Goal: Transaction & Acquisition: Purchase product/service

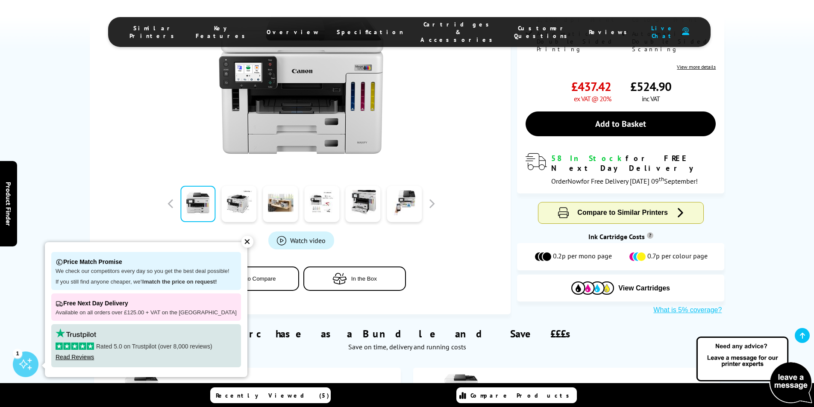
scroll to position [299, 0]
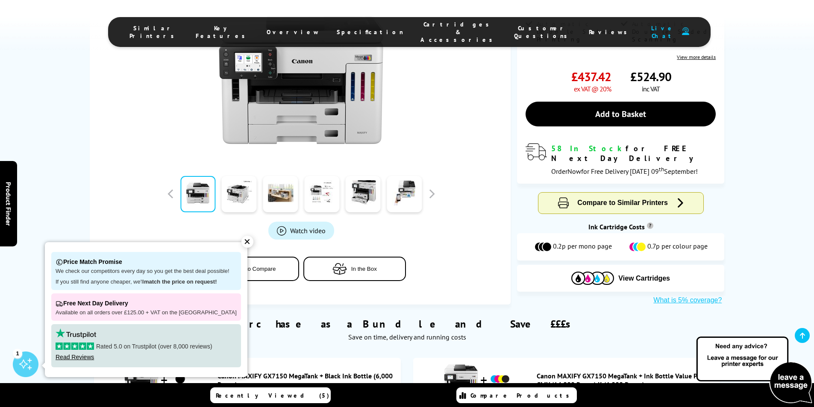
click at [241, 243] on div "✕" at bounding box center [247, 242] width 12 height 12
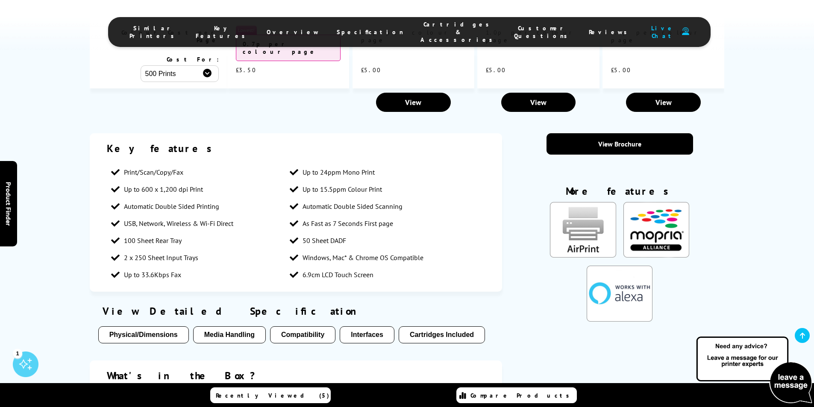
scroll to position [1111, 0]
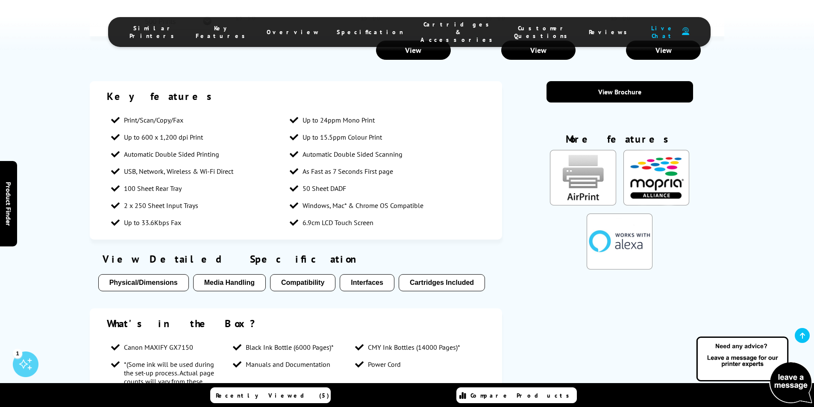
click at [143, 274] on button "Physical/Dimensions" at bounding box center [143, 282] width 91 height 17
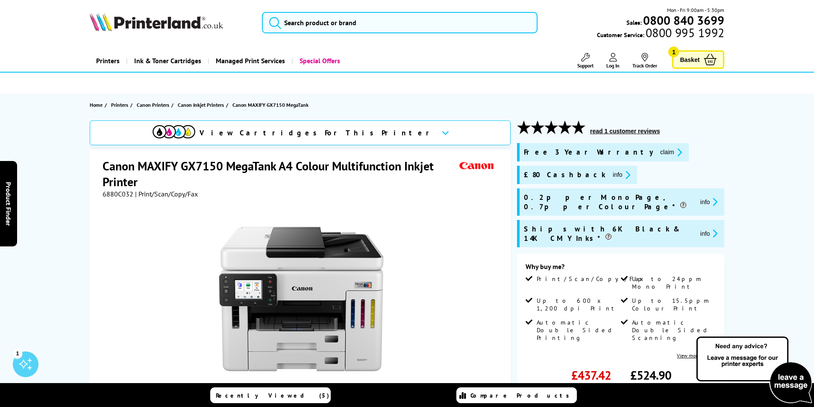
scroll to position [0, 0]
click at [341, 24] on input "search" at bounding box center [400, 22] width 276 height 21
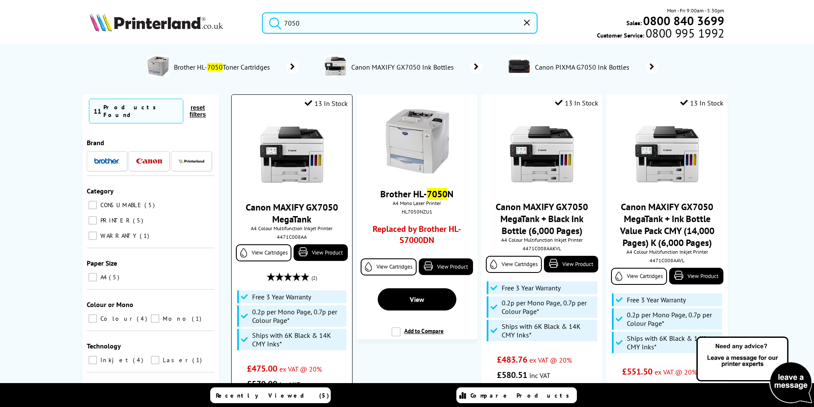
type input "7050"
click at [310, 197] on div "Canon MAXIFY GX7050 MegaTank A4 Colour Multifunction Inkjet Printer 4471C008AA …" at bounding box center [292, 253] width 112 height 278
click at [327, 253] on link "View Product" at bounding box center [321, 252] width 54 height 17
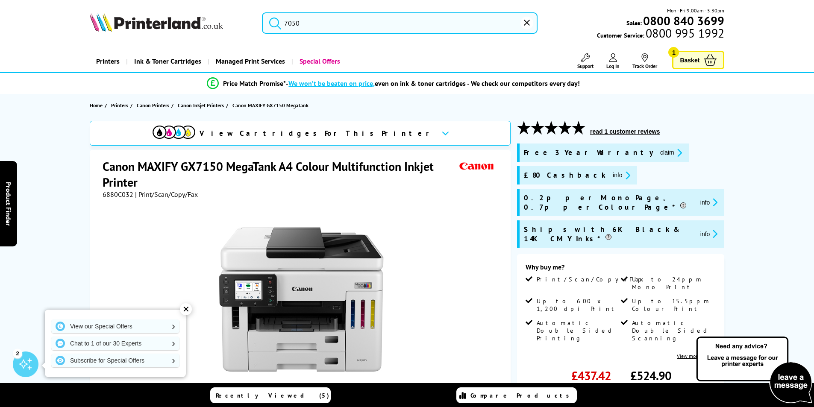
click at [186, 308] on div "✕" at bounding box center [186, 309] width 12 height 12
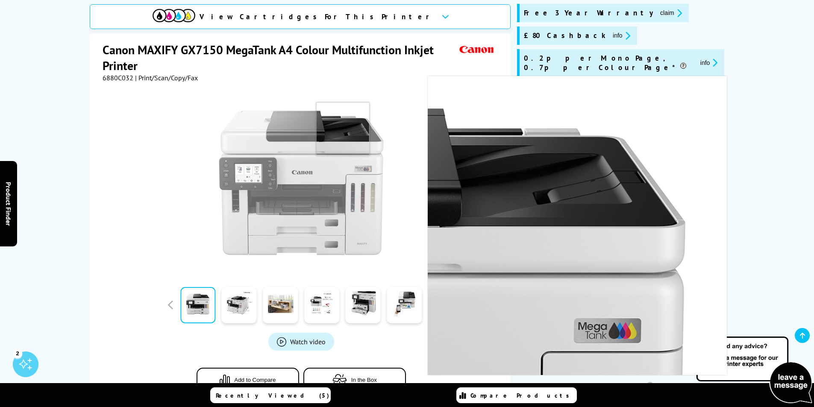
scroll to position [171, 0]
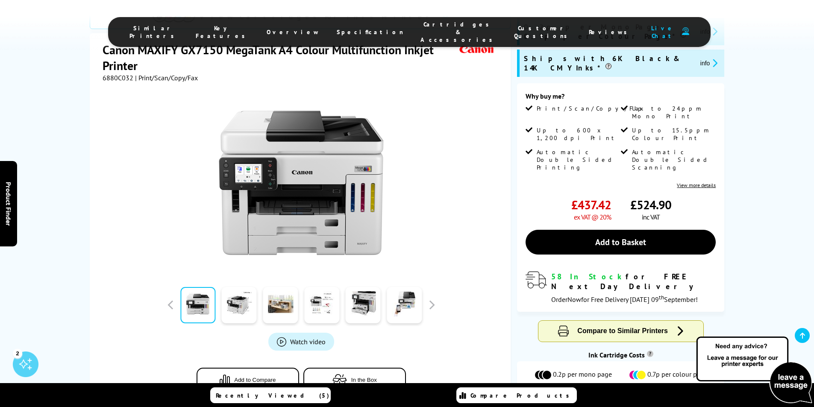
click at [305, 338] on span "Watch video" at bounding box center [307, 342] width 35 height 9
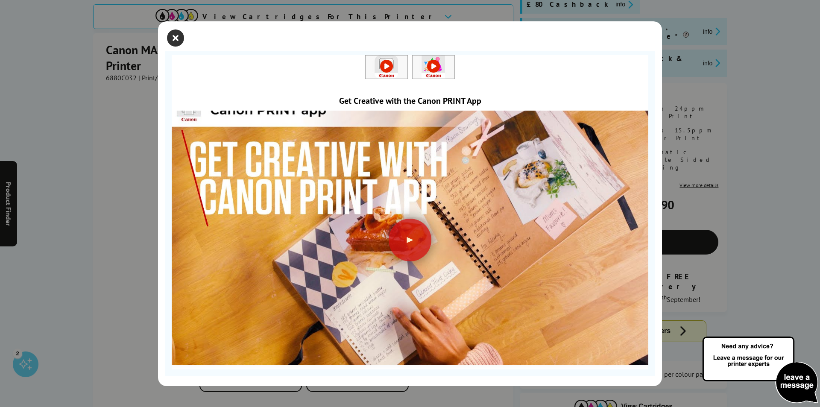
click at [176, 41] on icon "close modal" at bounding box center [175, 37] width 17 height 17
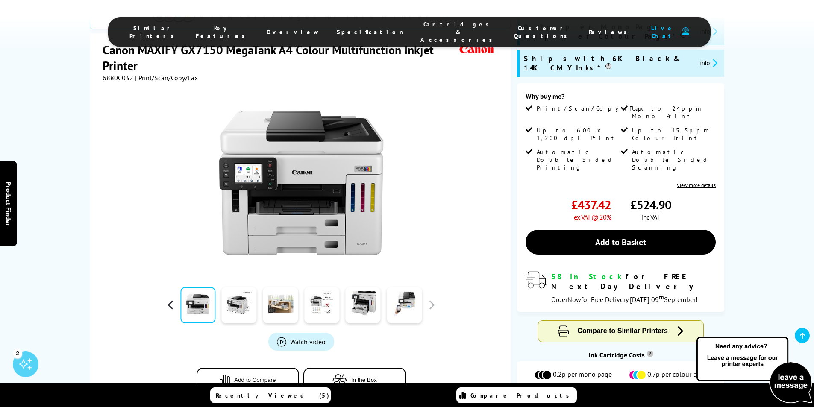
click at [171, 299] on button "button" at bounding box center [170, 305] width 13 height 13
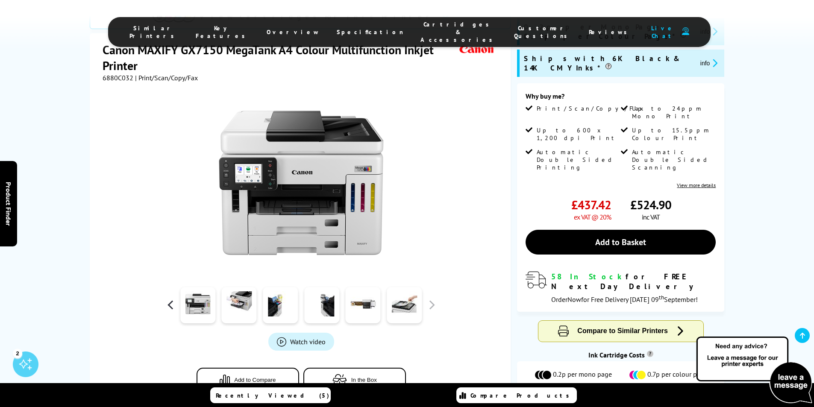
click at [171, 299] on button "button" at bounding box center [170, 305] width 13 height 13
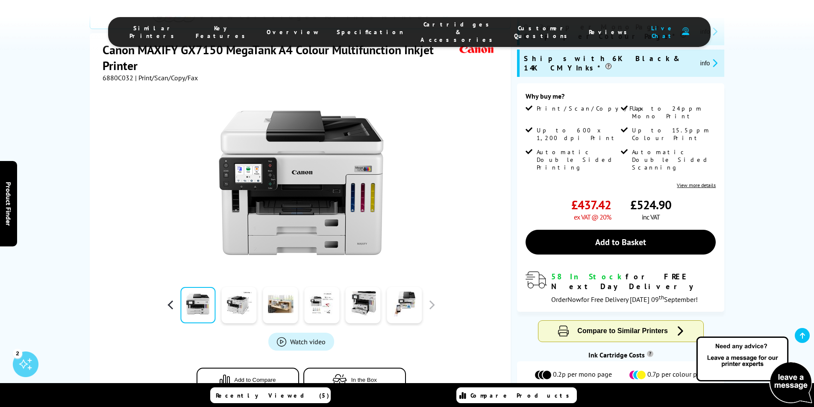
click at [171, 299] on button "button" at bounding box center [170, 305] width 13 height 13
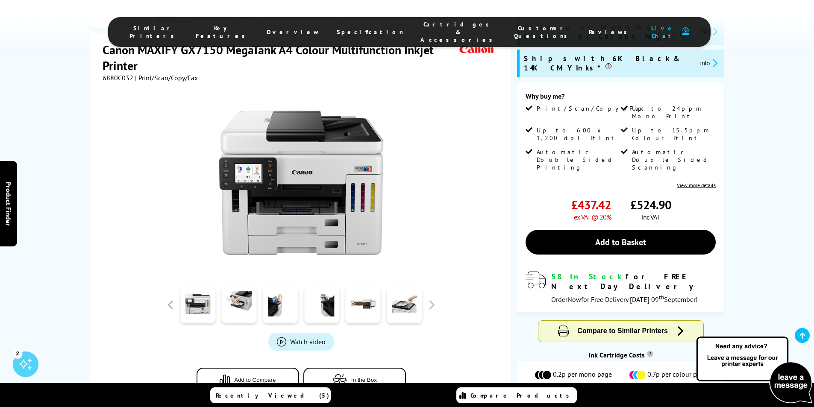
click at [608, 272] on div "58 In Stock for FREE Next Day Delivery" at bounding box center [633, 282] width 164 height 20
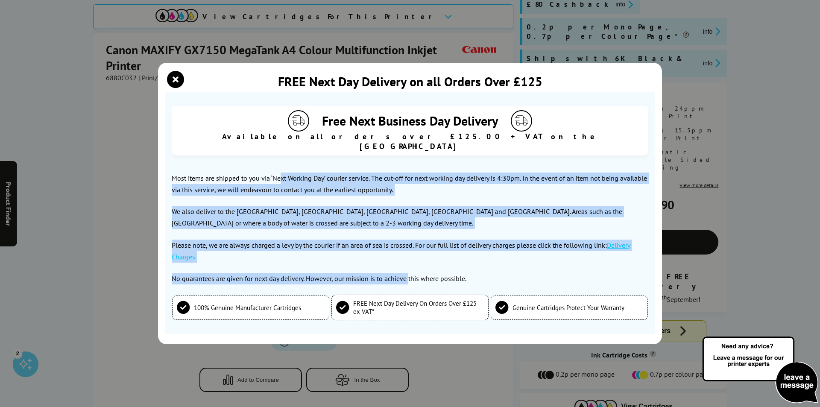
drag, startPoint x: 280, startPoint y: 173, endPoint x: 360, endPoint y: 183, distance: 80.6
click at [409, 259] on div "Most items are shipped to you via ‘Next Working Day’ courier service. The cut-o…" at bounding box center [410, 229] width 477 height 112
click at [178, 86] on icon "close modal" at bounding box center [175, 79] width 17 height 17
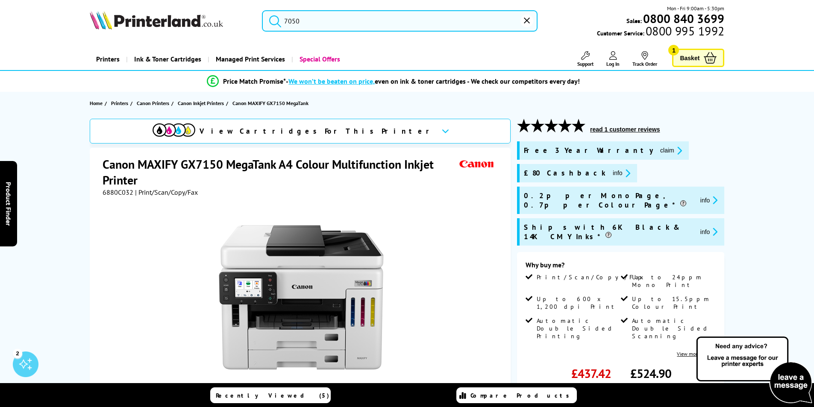
scroll to position [0, 0]
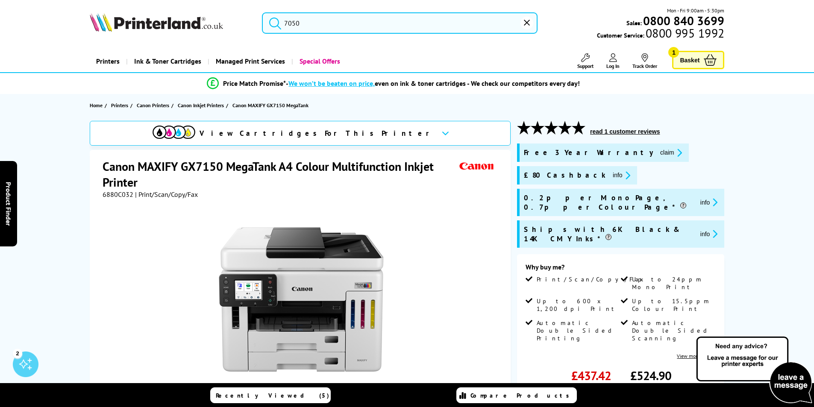
click at [687, 56] on span "Basket" at bounding box center [690, 60] width 20 height 12
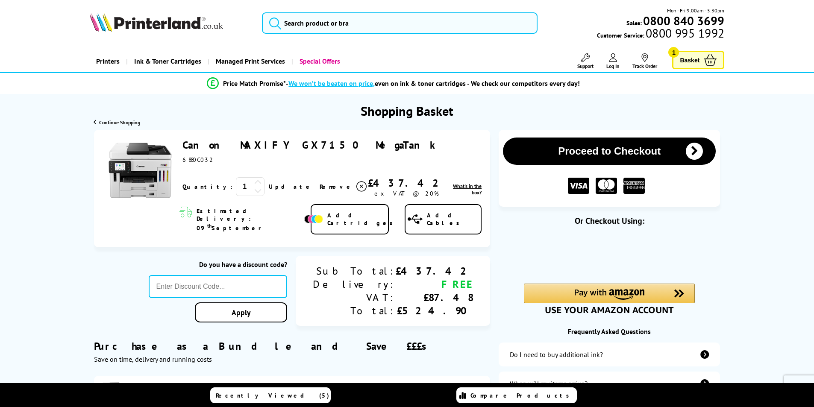
click at [604, 149] on button "Proceed to Checkout" at bounding box center [609, 151] width 213 height 27
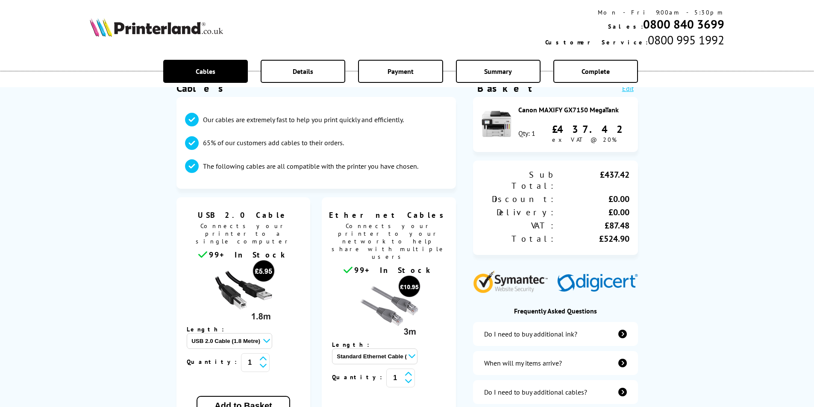
scroll to position [85, 0]
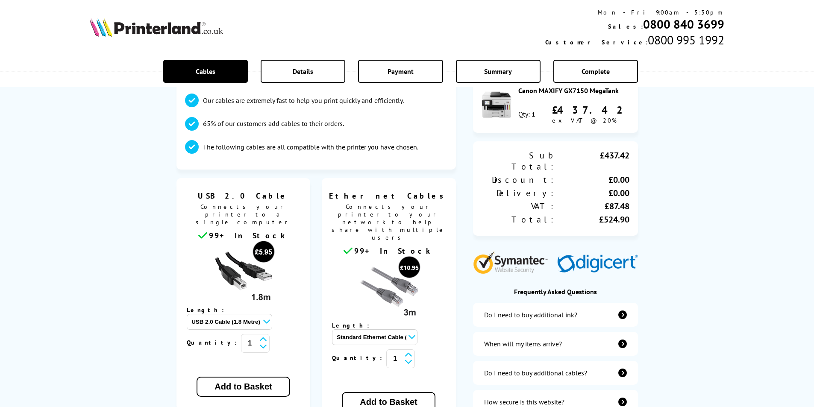
click at [580, 369] on div "Do I need to buy additional cables?" at bounding box center [535, 373] width 103 height 9
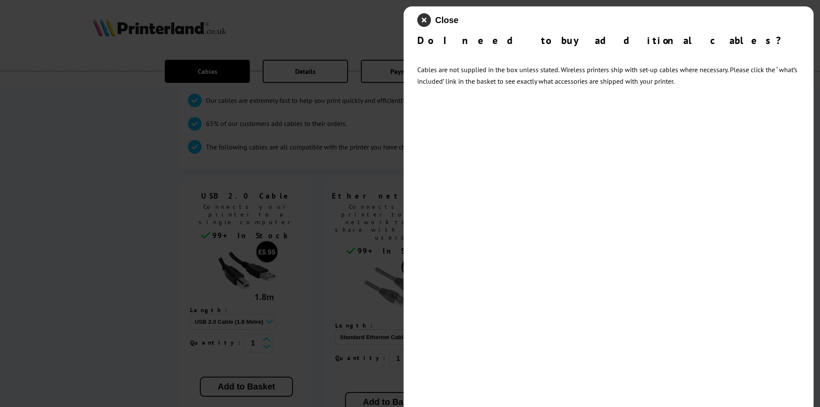
click at [425, 21] on icon "close modal" at bounding box center [424, 20] width 14 height 14
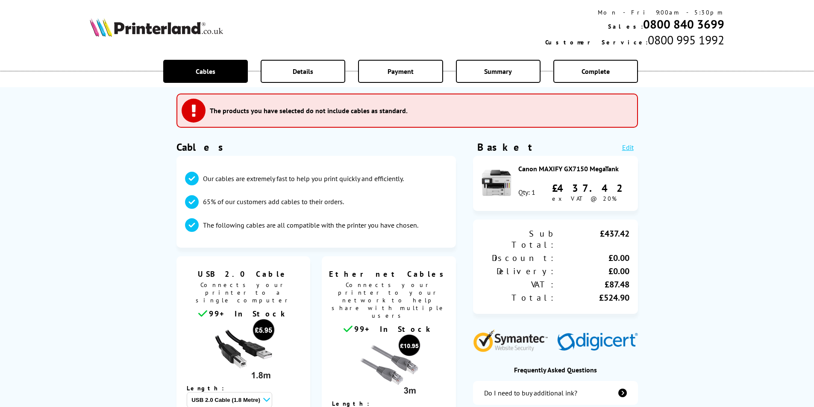
scroll to position [0, 0]
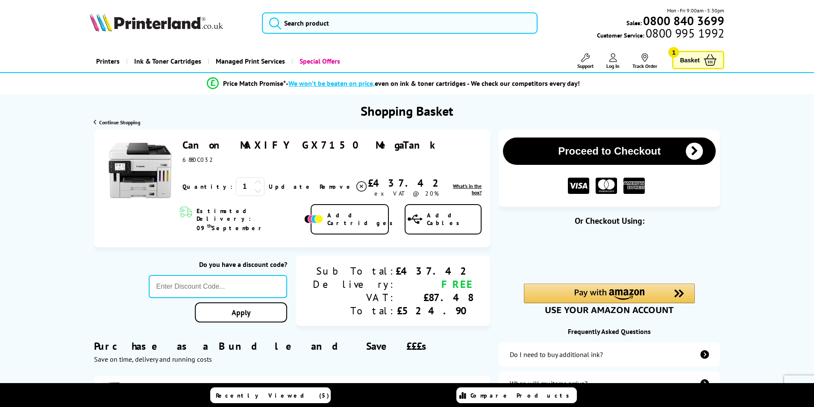
click at [244, 144] on link "Canon MAXIFY GX7150 MegaTank" at bounding box center [311, 144] width 258 height 13
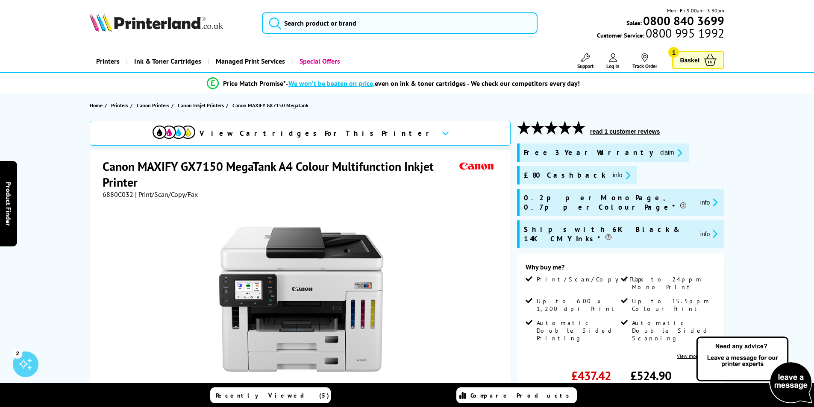
click at [684, 59] on span "Basket" at bounding box center [690, 60] width 20 height 12
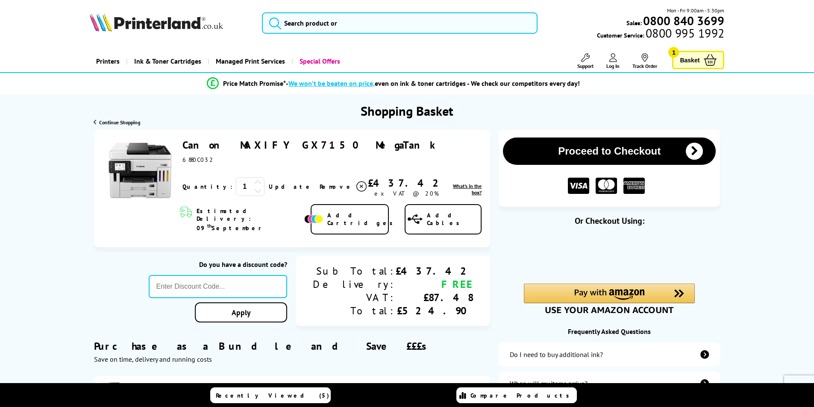
click at [644, 152] on button "Proceed to Checkout" at bounding box center [609, 151] width 213 height 27
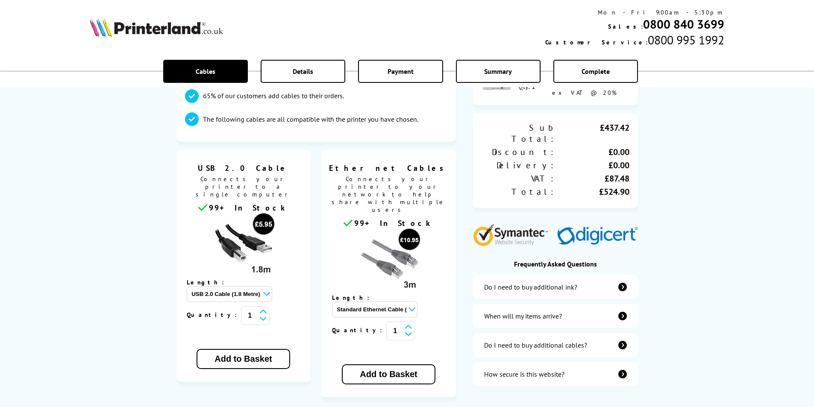
scroll to position [128, 0]
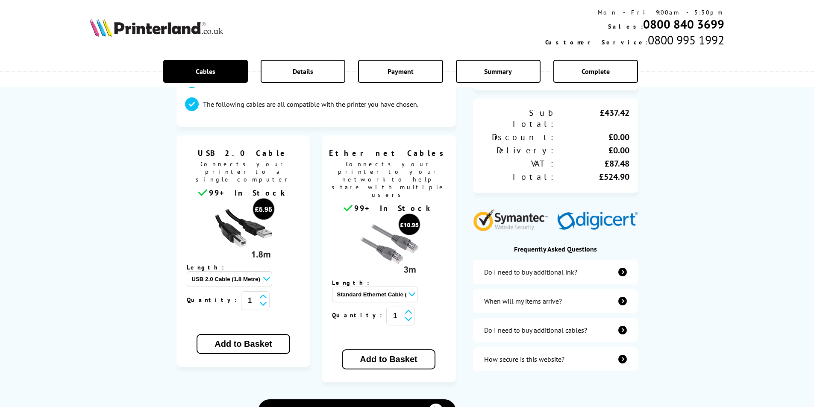
click at [403, 287] on select "Standard Ethernet Cable (3 Metre) - £10.95 Standard Ethernet Cable (5 Metre) - …" at bounding box center [374, 295] width 85 height 16
click at [160, 276] on div "The products you have selected do not include cables as standard. Proceed to Ne…" at bounding box center [407, 151] width 814 height 559
click at [403, 287] on select "Standard Ethernet Cable (3 Metre) - £10.95 Standard Ethernet Cable (5 Metre) - …" at bounding box center [374, 295] width 85 height 16
click at [360, 287] on select "Standard Ethernet Cable (3 Metre) - £10.95 Standard Ethernet Cable (5 Metre) - …" at bounding box center [374, 295] width 85 height 16
click at [399, 349] on button "Add to Basket" at bounding box center [388, 359] width 93 height 20
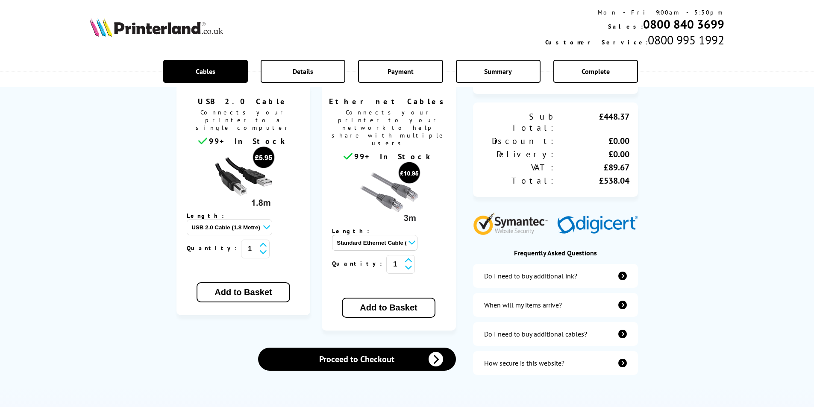
scroll to position [85, 0]
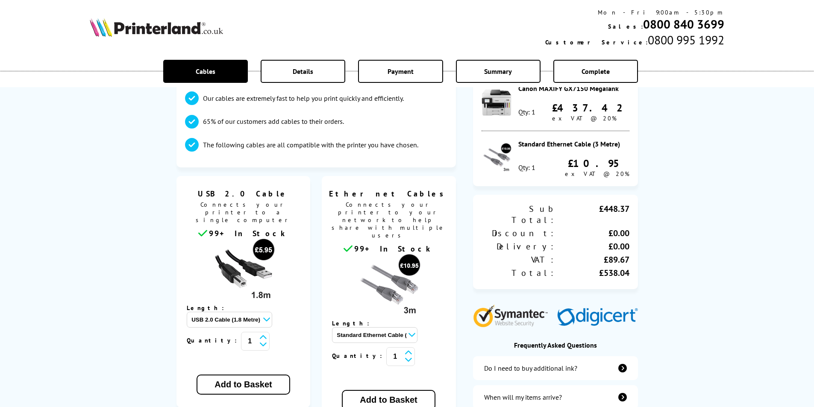
click at [193, 32] on img at bounding box center [156, 27] width 133 height 19
click at [169, 22] on img at bounding box center [156, 27] width 133 height 19
click at [141, 23] on img at bounding box center [156, 27] width 133 height 19
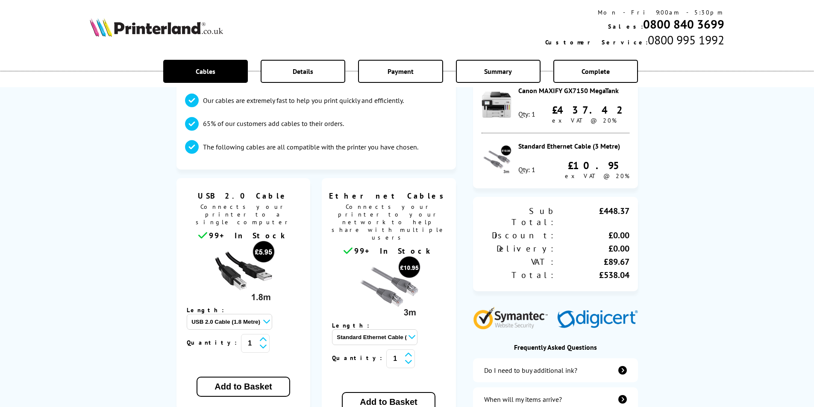
scroll to position [299, 0]
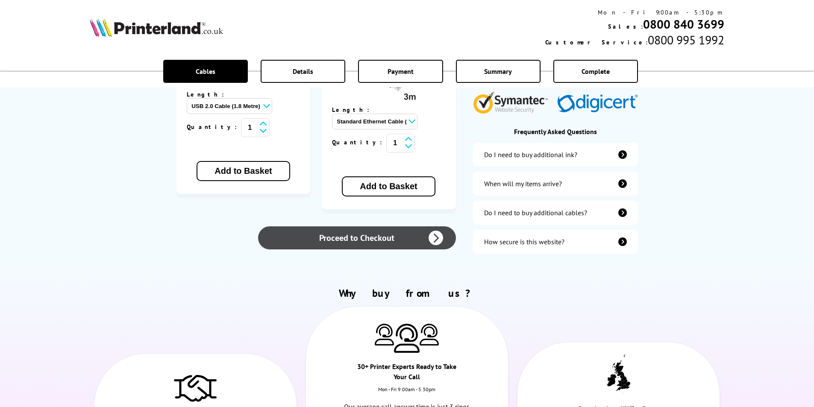
click at [367, 226] on link "Proceed to Checkout" at bounding box center [356, 237] width 197 height 23
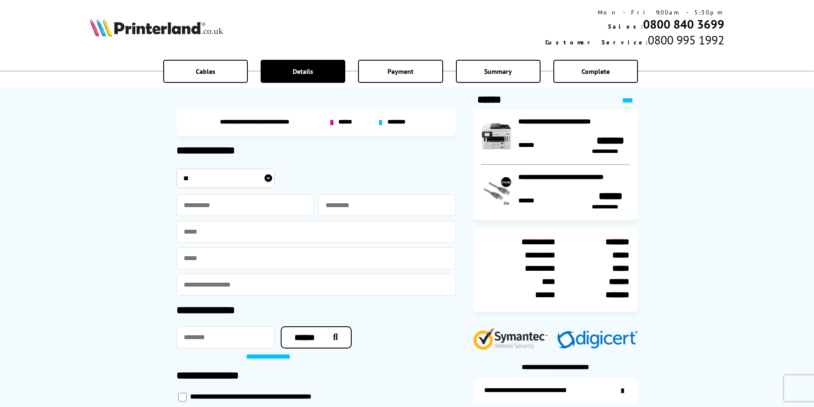
click at [180, 30] on img at bounding box center [156, 27] width 133 height 19
